Goal: Task Accomplishment & Management: Use online tool/utility

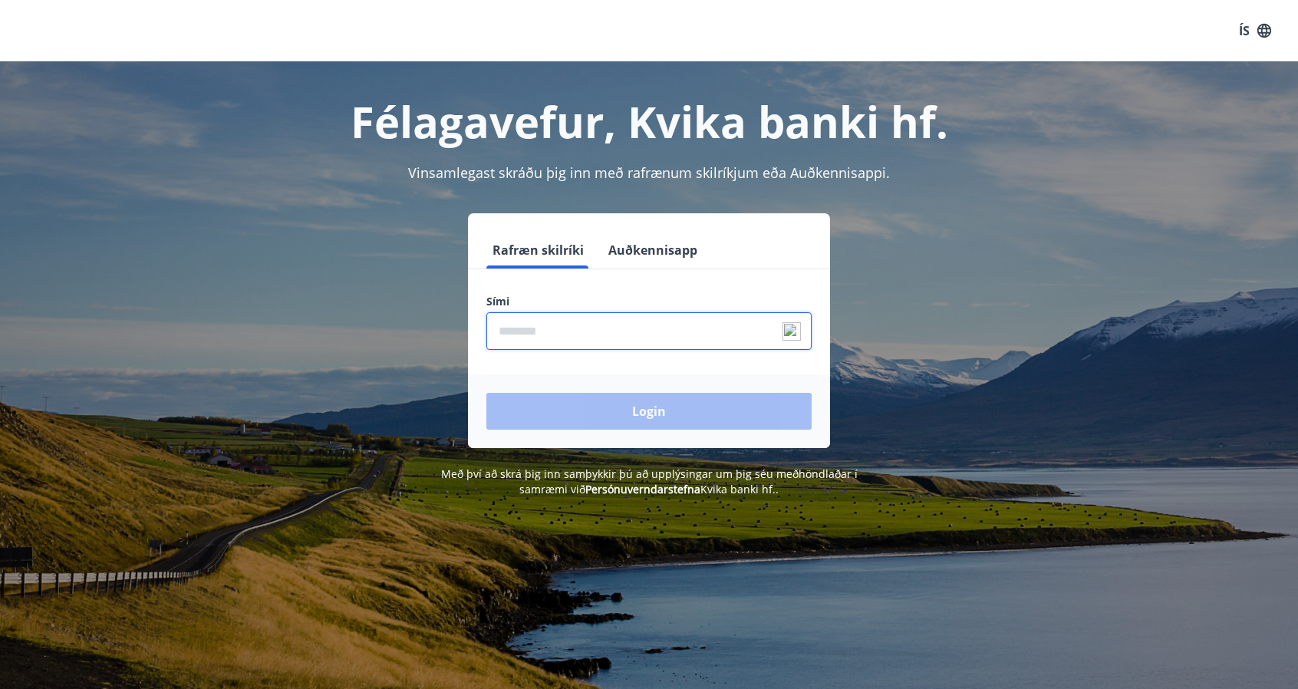
click at [616, 348] on input "phone" at bounding box center [648, 331] width 325 height 38
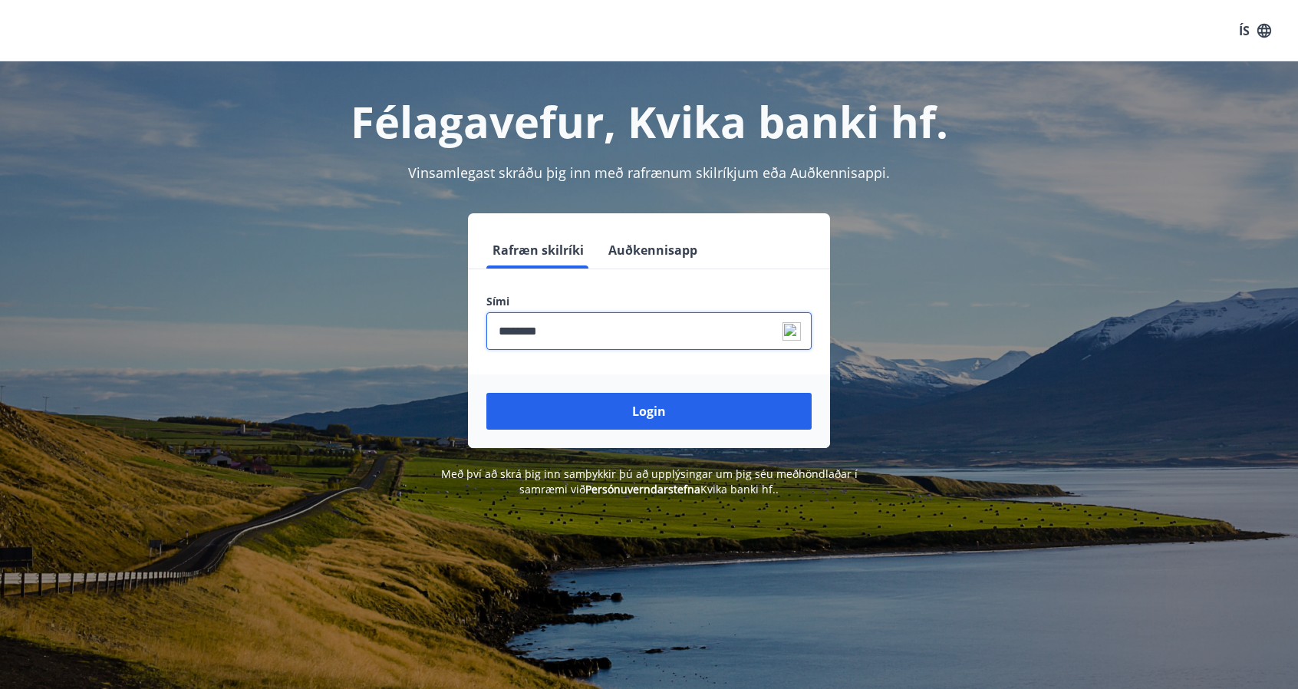
type input "********"
click at [486, 393] on button "Login" at bounding box center [648, 411] width 325 height 37
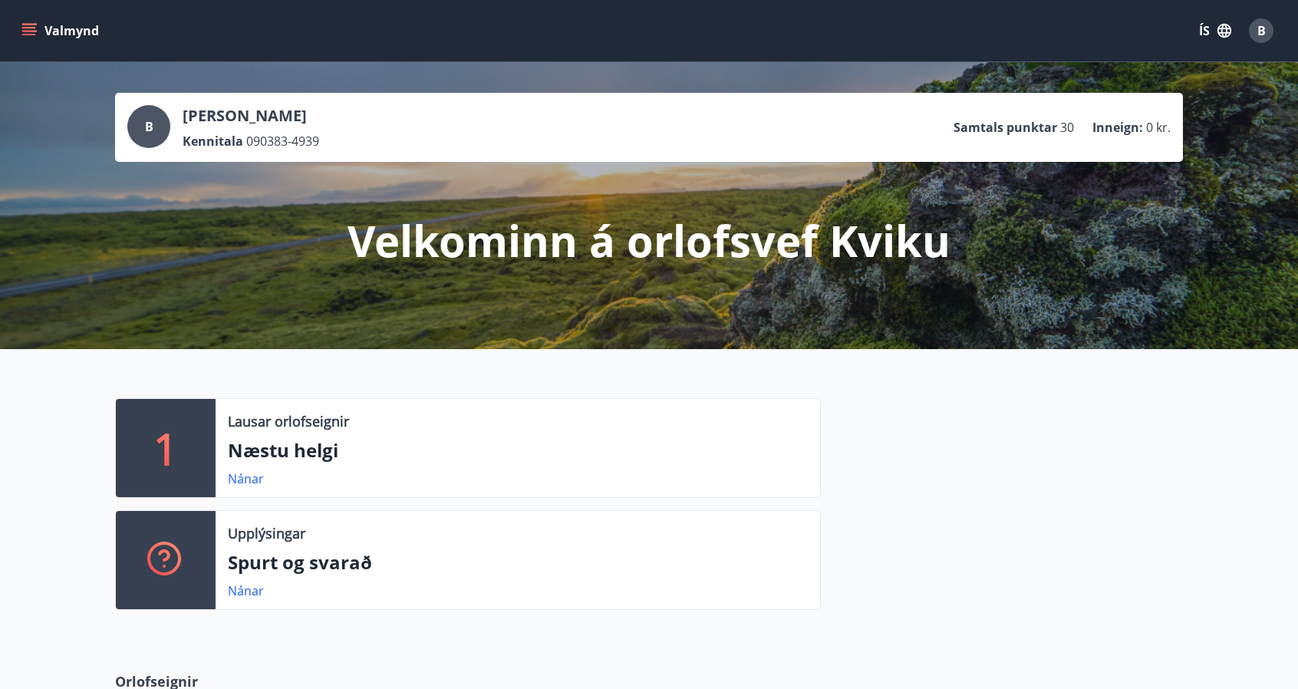
click at [34, 31] on icon "menu" at bounding box center [28, 30] width 15 height 15
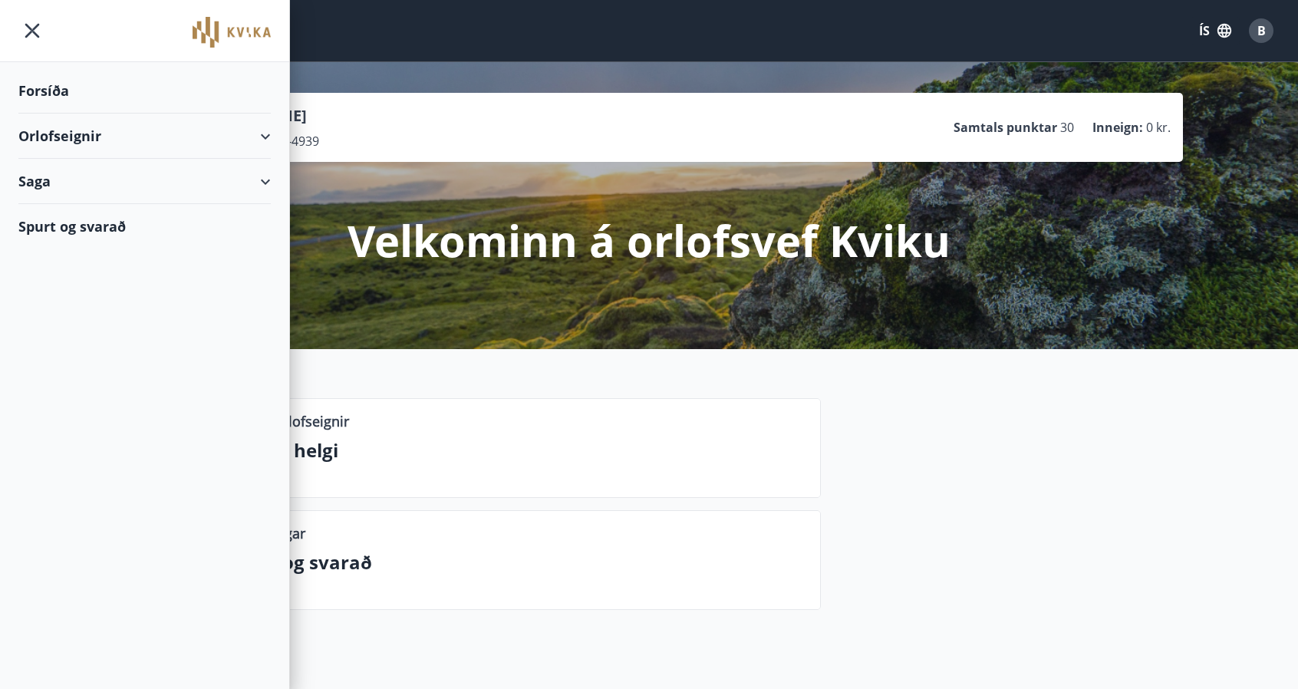
click at [78, 138] on div "Orlofseignir" at bounding box center [144, 136] width 252 height 45
click at [82, 180] on div "Framboð" at bounding box center [145, 175] width 228 height 32
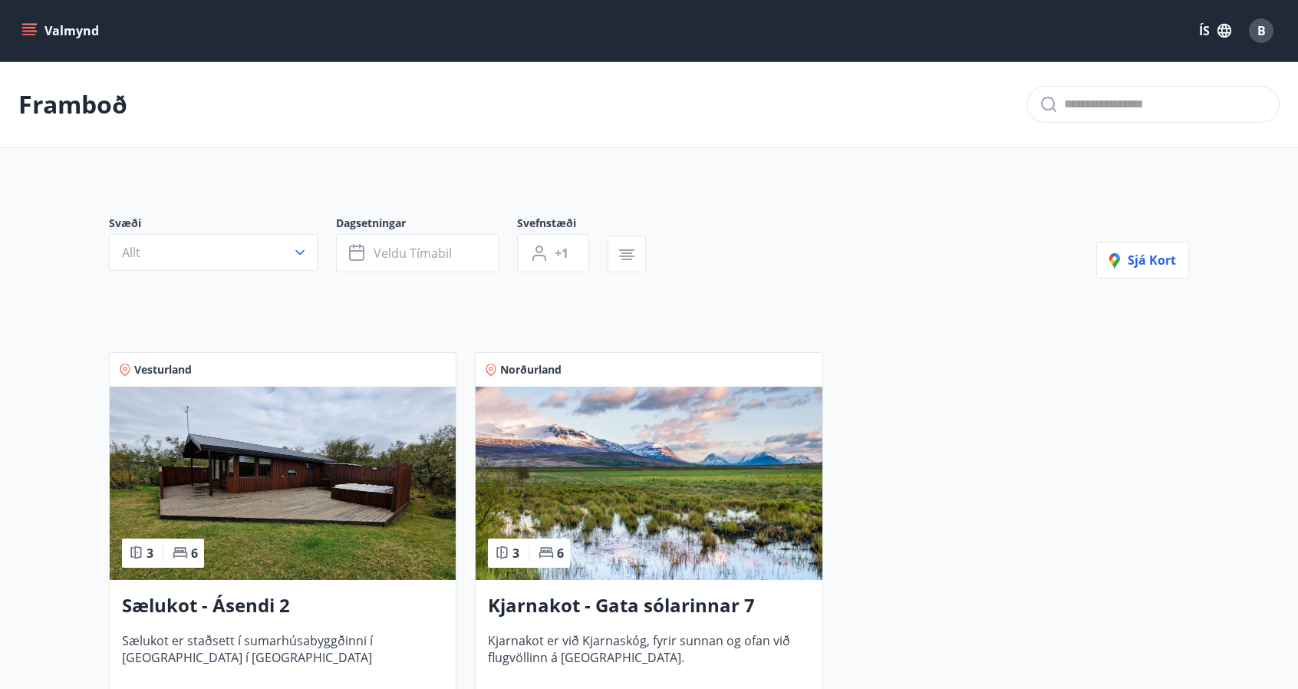
click at [34, 31] on icon "menu" at bounding box center [28, 30] width 15 height 15
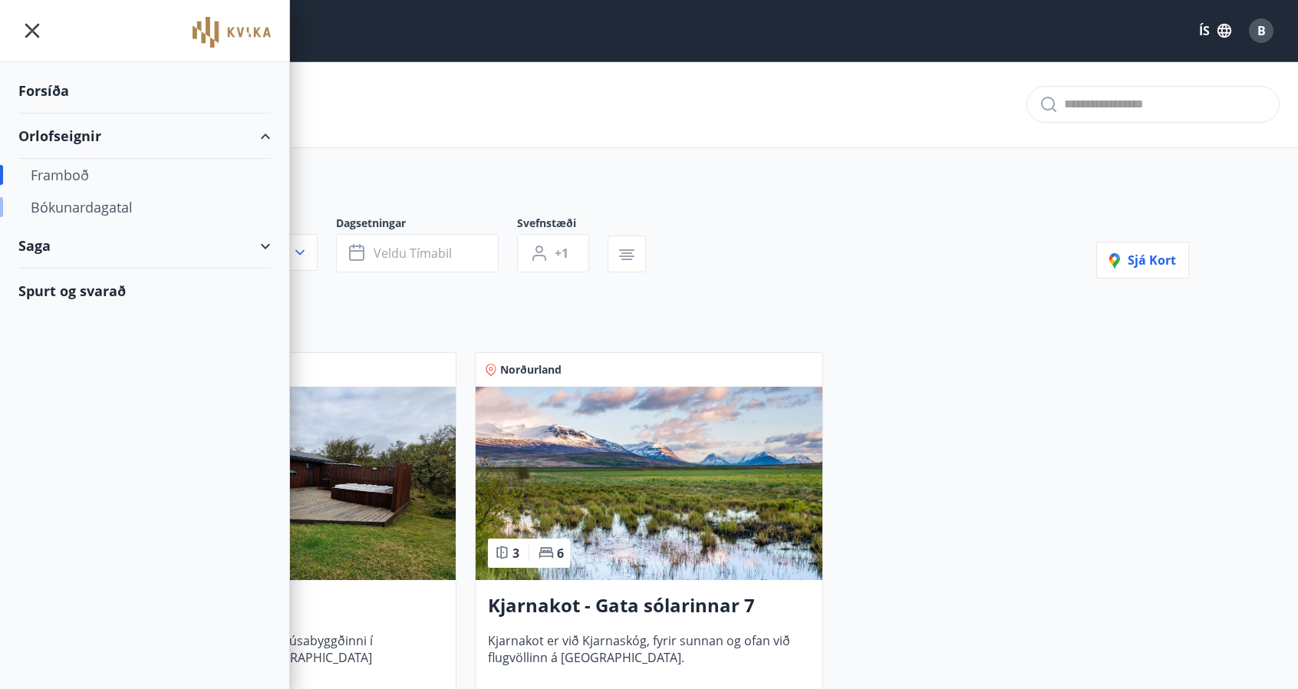
click at [50, 205] on div "Bókunardagatal" at bounding box center [145, 207] width 228 height 32
